Goal: Information Seeking & Learning: Learn about a topic

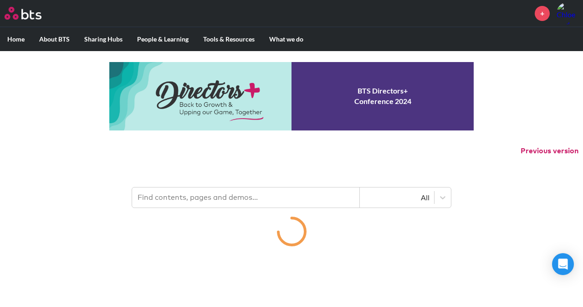
click at [158, 191] on input "text" at bounding box center [246, 197] width 228 height 20
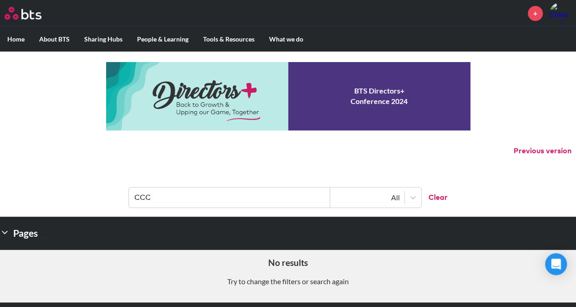
type input "CCC"
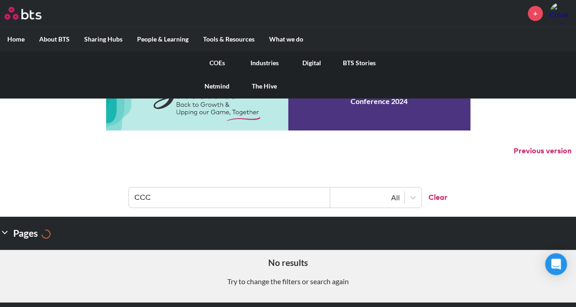
click at [224, 60] on link "COEs" at bounding box center [217, 63] width 47 height 24
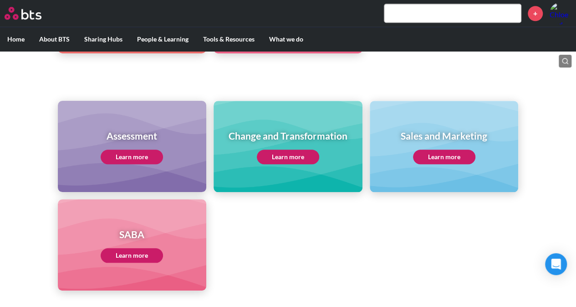
scroll to position [410, 0]
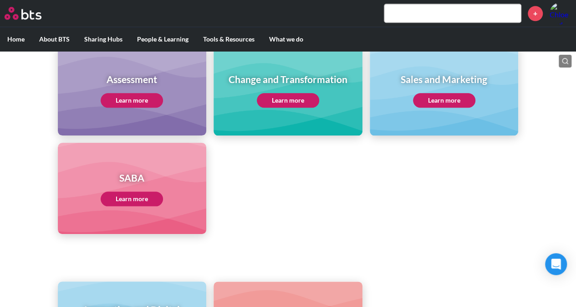
click at [438, 97] on link "Learn more" at bounding box center [444, 100] width 62 height 15
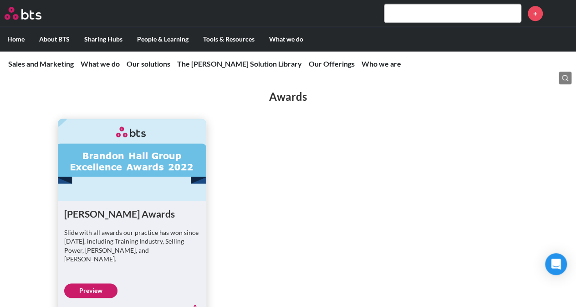
scroll to position [1947, 0]
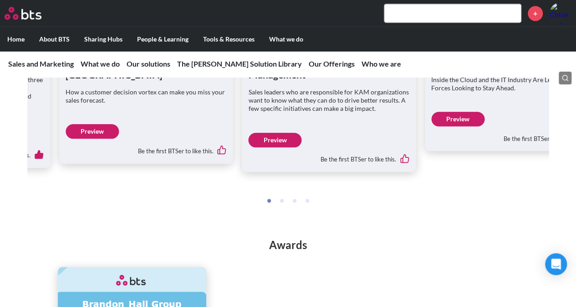
click at [541, 49] on span at bounding box center [540, 44] width 4 height 10
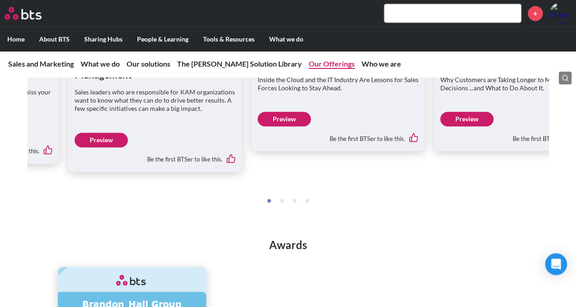
click at [309, 65] on link "Our Offerings" at bounding box center [332, 63] width 46 height 9
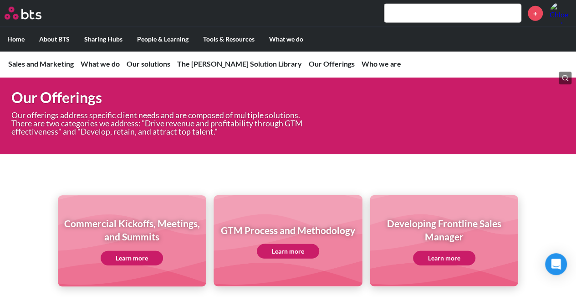
scroll to position [2912, 0]
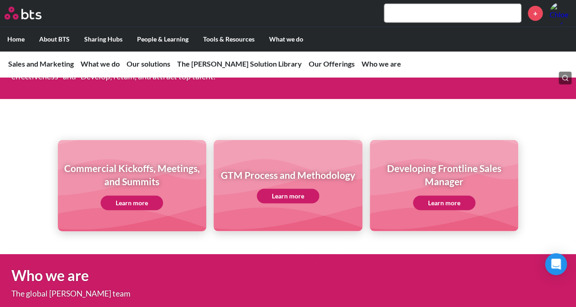
click at [277, 199] on link "Learn more" at bounding box center [288, 196] width 62 height 15
click at [434, 200] on link "Learn more" at bounding box center [444, 202] width 62 height 15
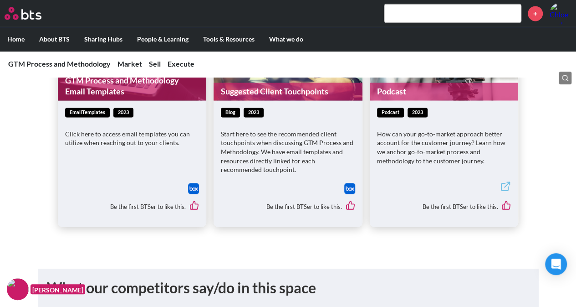
scroll to position [729, 0]
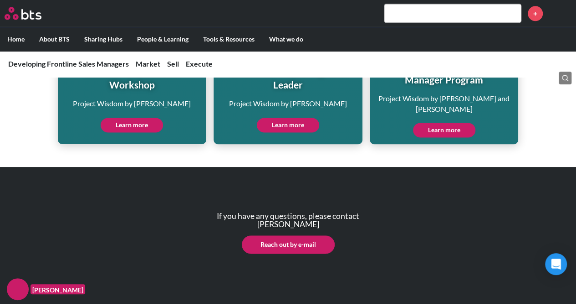
scroll to position [2262, 0]
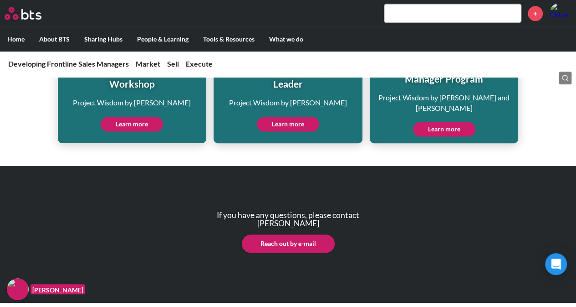
click at [424, 11] on input "text" at bounding box center [453, 13] width 137 height 18
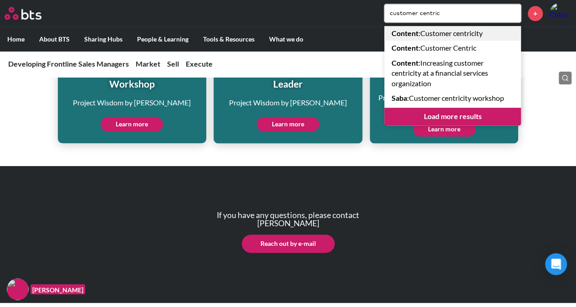
type input "customer centric"
click at [420, 31] on link "Content : Customer centricity" at bounding box center [453, 33] width 137 height 15
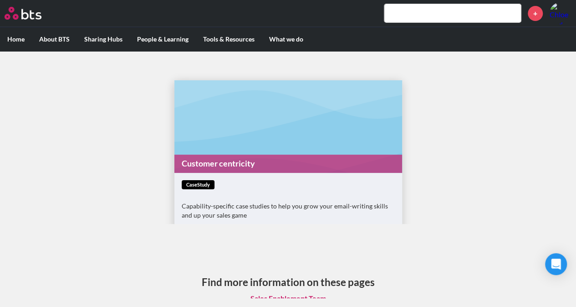
click at [218, 164] on link "Customer centricity" at bounding box center [289, 163] width 228 height 18
click at [394, 16] on input "text" at bounding box center [453, 13] width 137 height 18
